Goal: Transaction & Acquisition: Purchase product/service

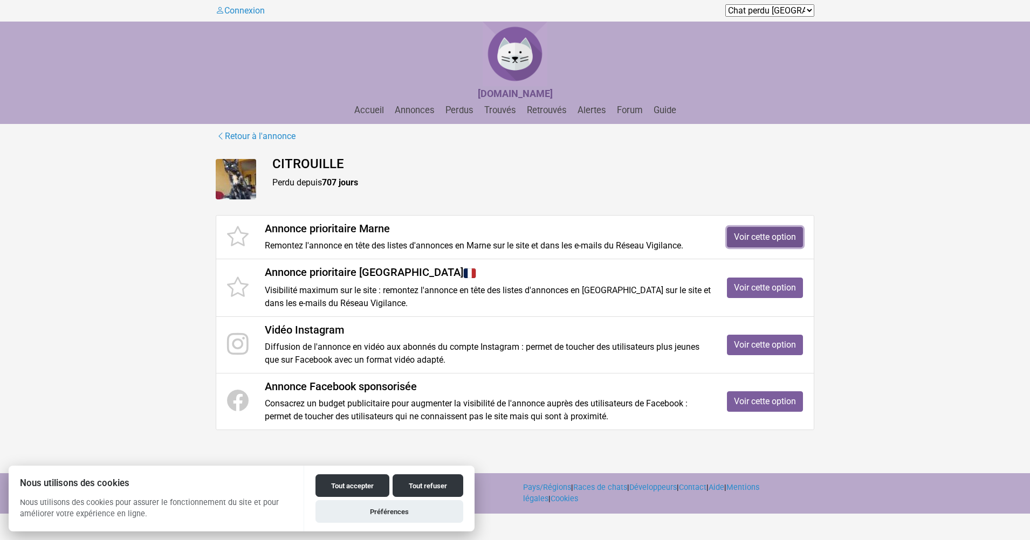
click at [764, 237] on link "Voir cette option" at bounding box center [765, 237] width 76 height 20
click at [351, 484] on button "Tout accepter" at bounding box center [353, 486] width 74 height 23
checkbox input "true"
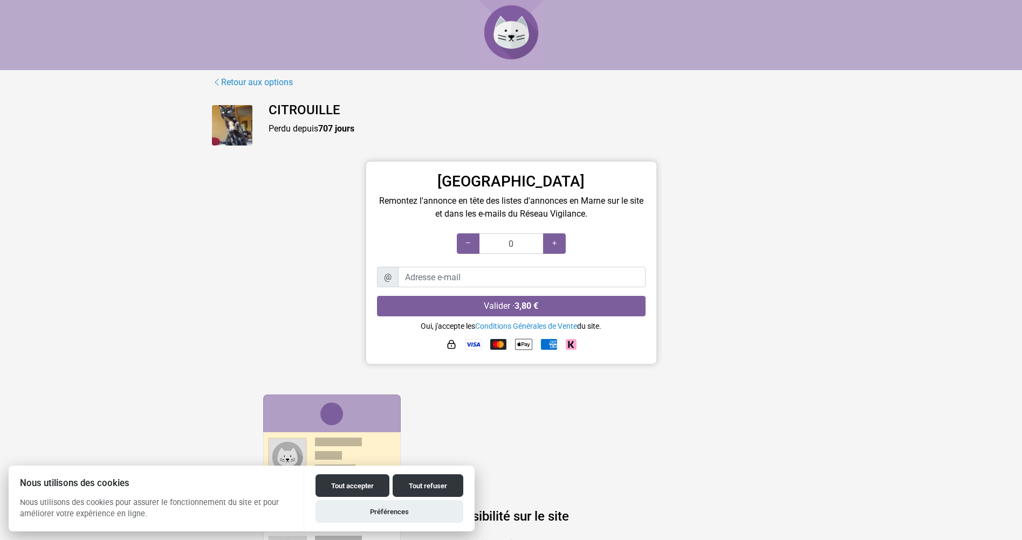
type input "3 jours"
